Goal: Task Accomplishment & Management: Use online tool/utility

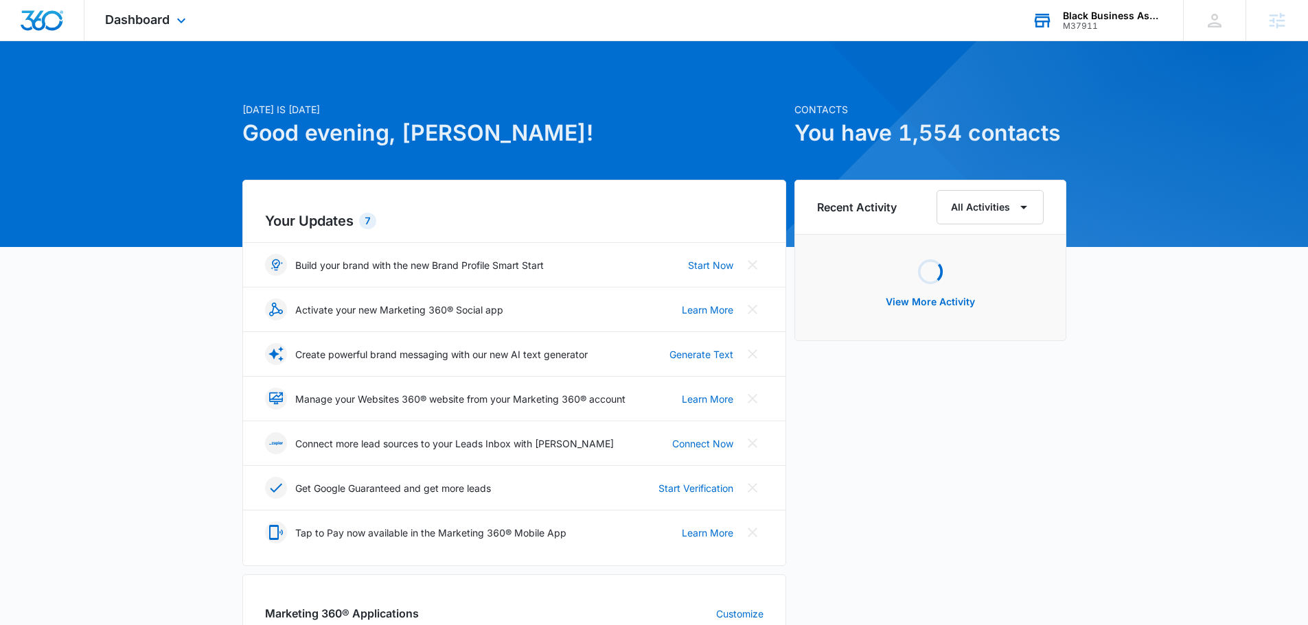
click at [1114, 15] on div "Black Business Association of [GEOGRAPHIC_DATA]" at bounding box center [1113, 15] width 100 height 11
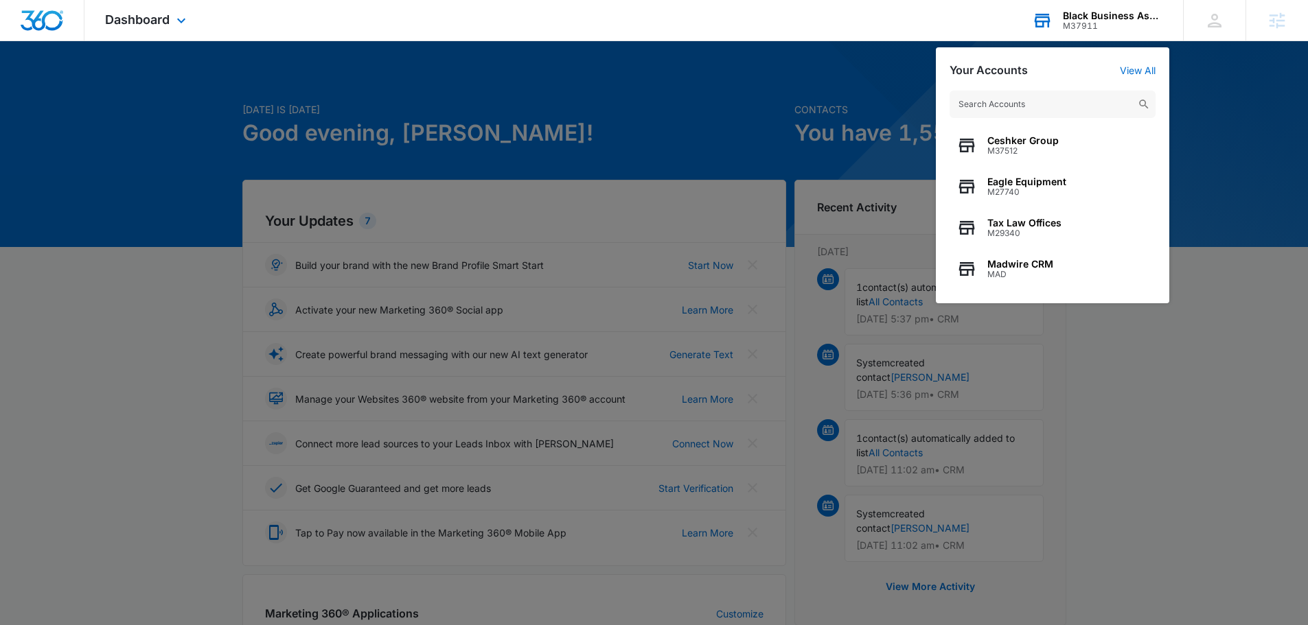
click at [1013, 104] on input "text" at bounding box center [1052, 104] width 206 height 27
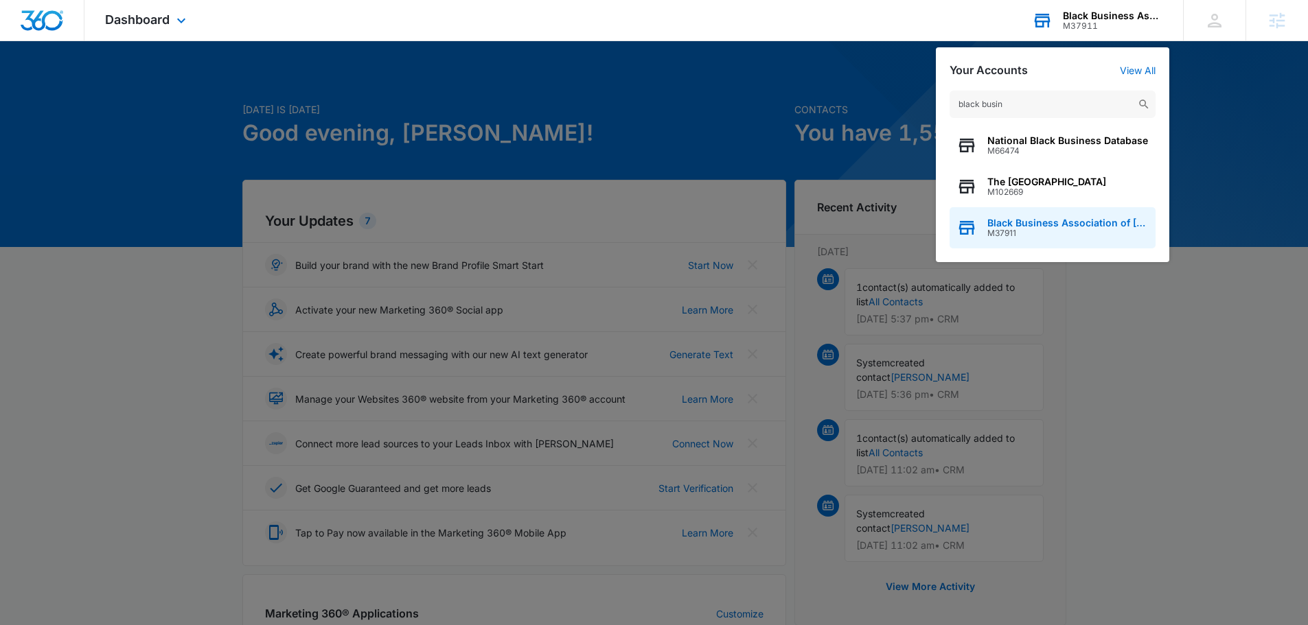
type input "black busin"
click at [1056, 231] on span "M37911" at bounding box center [1067, 234] width 161 height 10
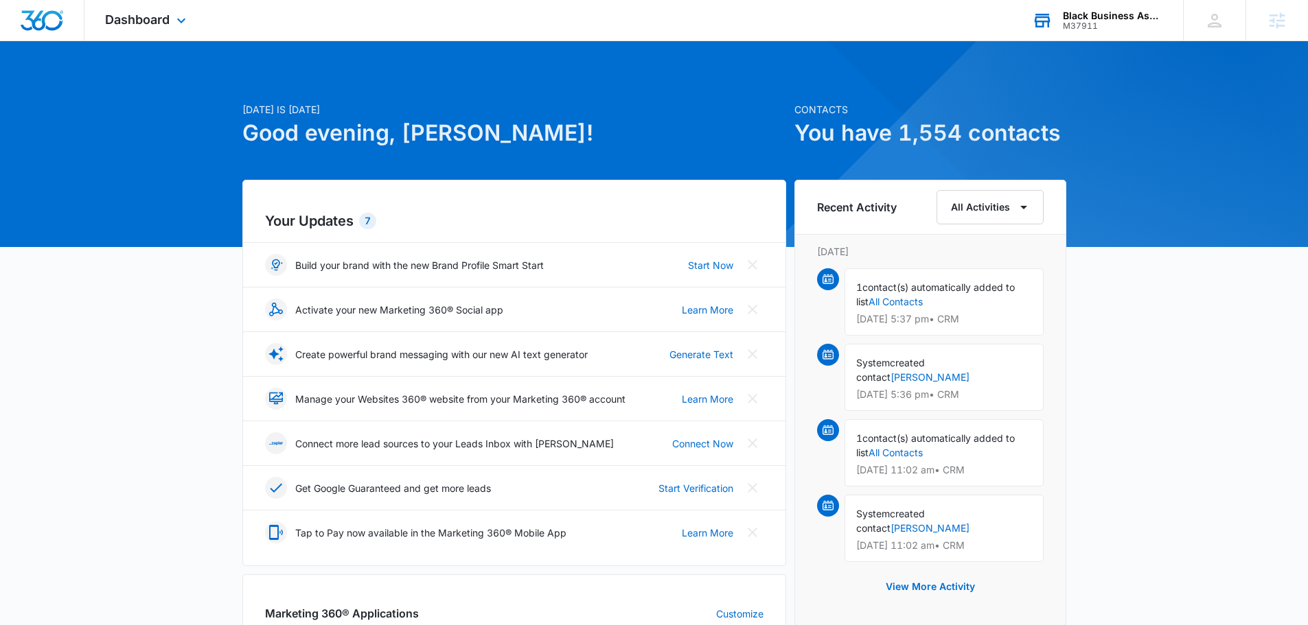
click at [138, 10] on div "Dashboard Apps Reputation Websites Forms CRM Email Social Shop Payments POS Con…" at bounding box center [147, 20] width 126 height 40
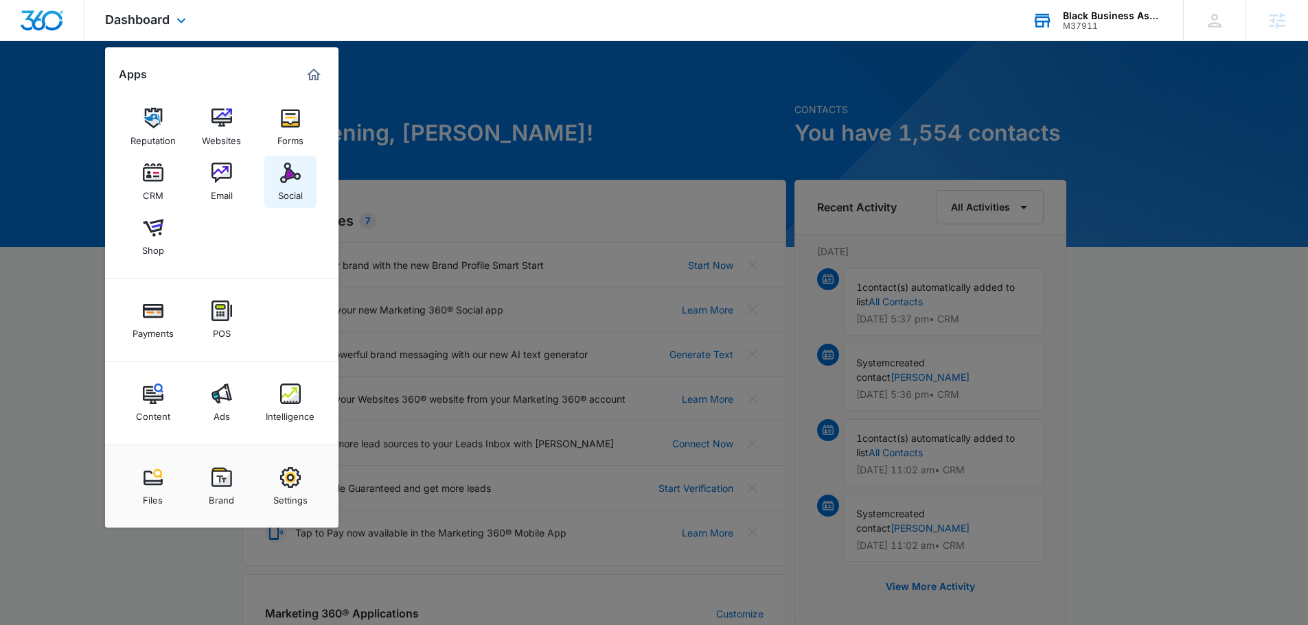
click at [287, 187] on div "Social" at bounding box center [290, 192] width 25 height 18
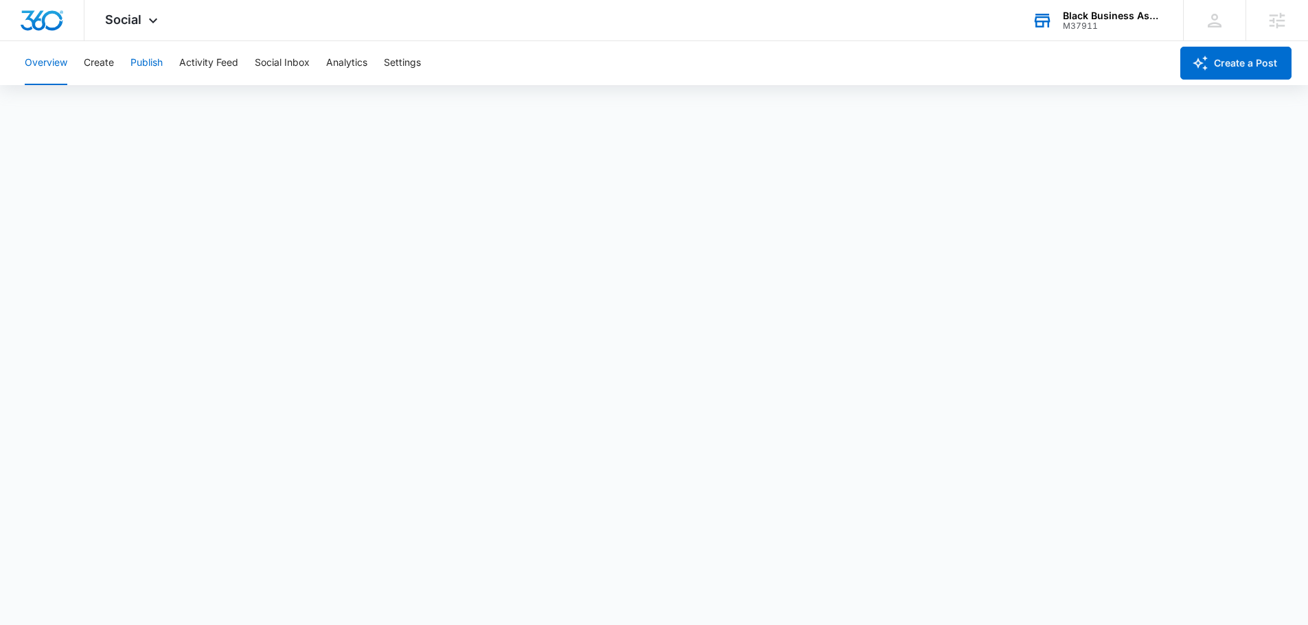
click at [148, 67] on button "Publish" at bounding box center [146, 63] width 32 height 44
click at [916, 26] on div "Social Apps Reputation Websites Forms CRM Email Social Shop Payments POS Conten…" at bounding box center [654, 20] width 1308 height 41
click at [49, 92] on button "Calendar" at bounding box center [45, 105] width 40 height 38
